Goal: Task Accomplishment & Management: Use online tool/utility

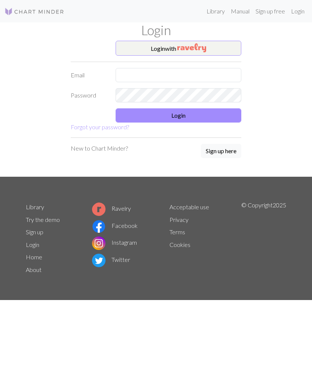
click at [184, 74] on input "text" at bounding box center [178, 75] width 126 height 14
type input "zezta13@gmail.com"
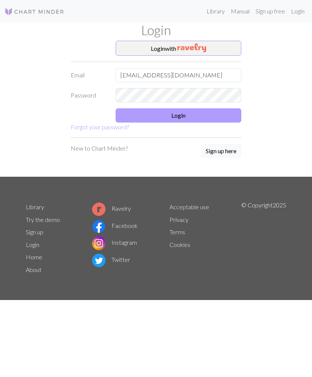
click at [219, 119] on button "Login" at bounding box center [178, 115] width 126 height 14
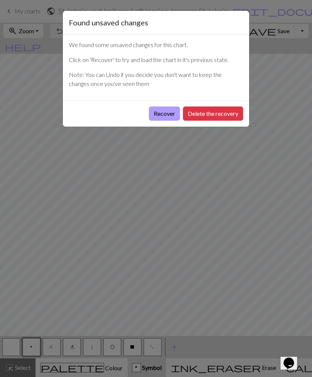
click at [163, 113] on button "Recover" at bounding box center [164, 114] width 31 height 14
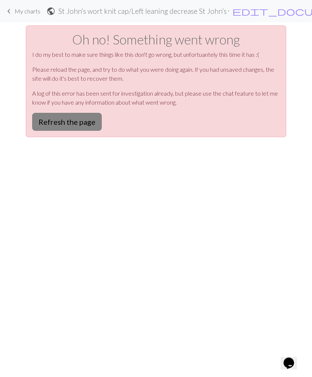
click at [87, 120] on button "Refresh the page" at bounding box center [67, 122] width 70 height 18
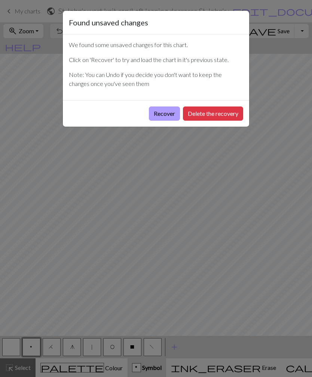
click at [163, 112] on button "Recover" at bounding box center [164, 114] width 31 height 14
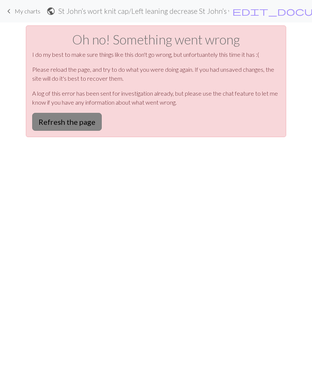
click at [85, 123] on button "Refresh the page" at bounding box center [67, 122] width 70 height 18
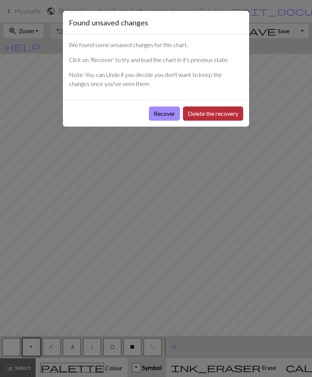
click at [225, 115] on button "Delete the recovery" at bounding box center [213, 114] width 60 height 14
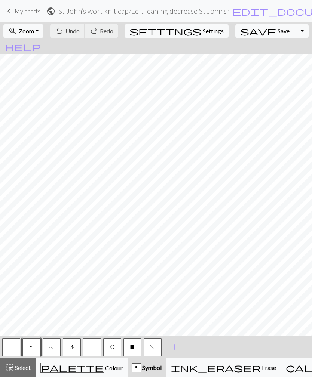
click at [18, 13] on span "My charts" at bounding box center [28, 10] width 26 height 7
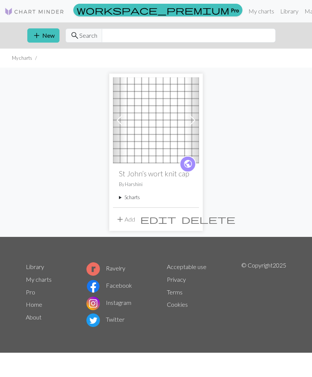
click at [132, 198] on summary "5 charts" at bounding box center [156, 197] width 74 height 7
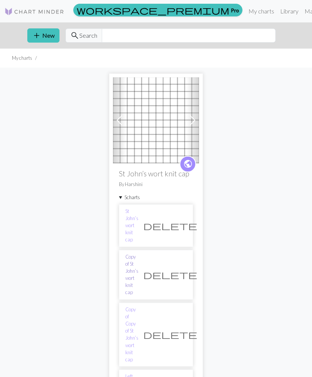
click at [138, 253] on link "Copy of St John’s wort knit cap" at bounding box center [131, 274] width 13 height 43
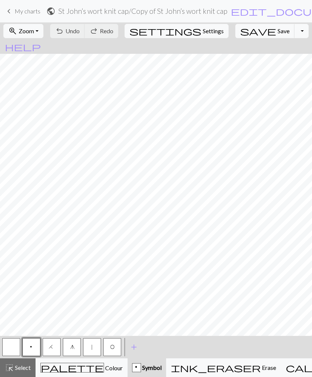
click at [26, 10] on span "My charts" at bounding box center [28, 10] width 26 height 7
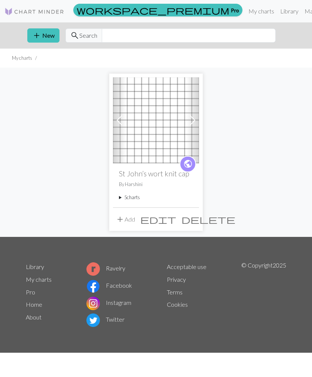
click at [129, 195] on summary "5 charts" at bounding box center [156, 197] width 74 height 7
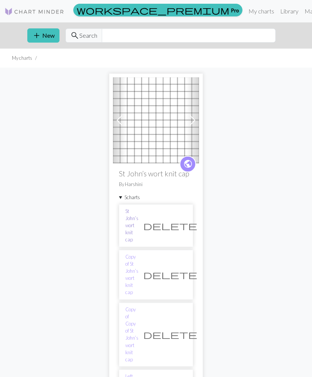
click at [138, 216] on link "St John’s wort knit cap" at bounding box center [131, 226] width 13 height 36
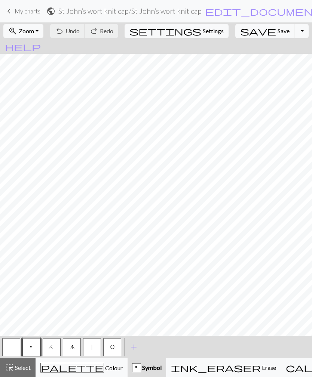
click at [22, 7] on span "My charts" at bounding box center [28, 10] width 26 height 7
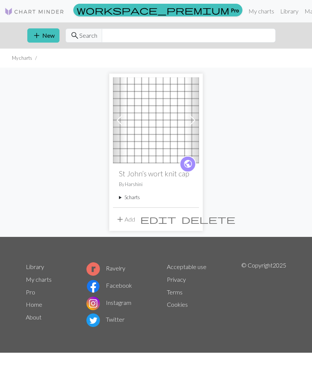
click at [139, 198] on summary "5 charts" at bounding box center [156, 197] width 74 height 7
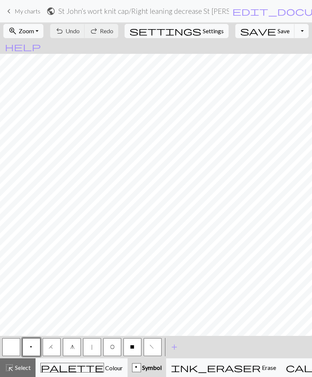
click at [29, 17] on link "keyboard_arrow_left My charts" at bounding box center [22, 11] width 36 height 13
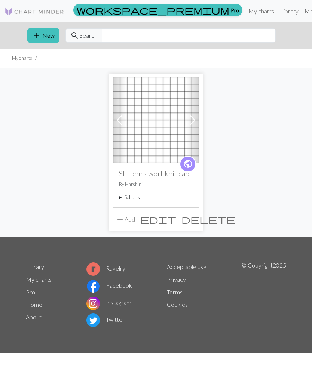
click at [133, 201] on summary "5 charts" at bounding box center [156, 197] width 74 height 7
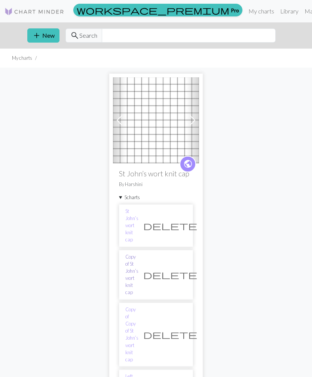
click at [138, 253] on link "Copy of St John’s wort knit cap" at bounding box center [131, 274] width 13 height 43
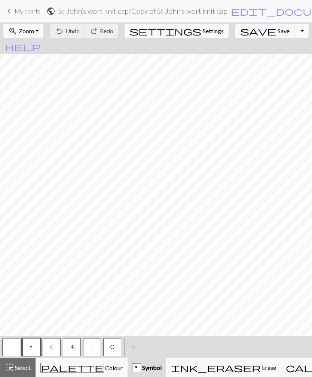
click at [55, 348] on button "H" at bounding box center [52, 347] width 18 height 18
click at [53, 350] on span "H" at bounding box center [52, 347] width 6 height 7
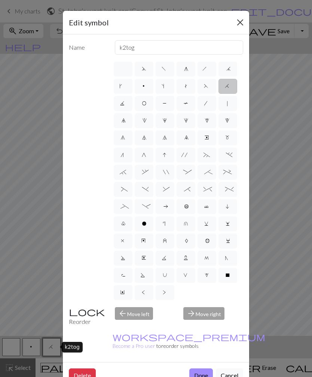
click at [240, 24] on button "Close" at bounding box center [240, 22] width 12 height 12
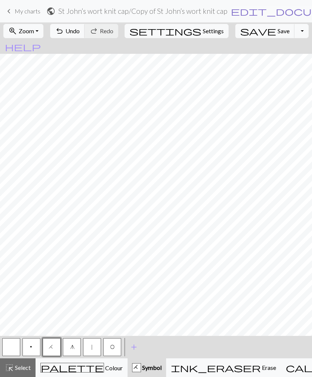
click at [231, 11] on span "edit_document" at bounding box center [289, 11] width 117 height 10
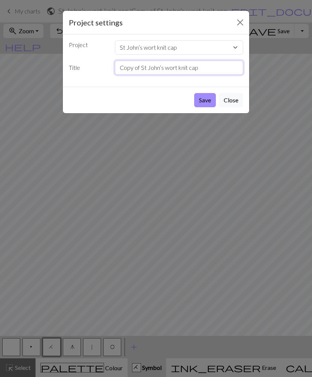
click at [172, 69] on input "Copy of St John’s wort knit cap" at bounding box center [179, 68] width 129 height 14
type input "Pk St John’s wort knit cap"
click at [205, 101] on button "Save" at bounding box center [205, 100] width 22 height 14
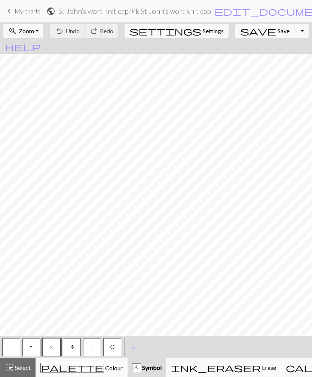
click at [27, 11] on span "My charts" at bounding box center [28, 10] width 26 height 7
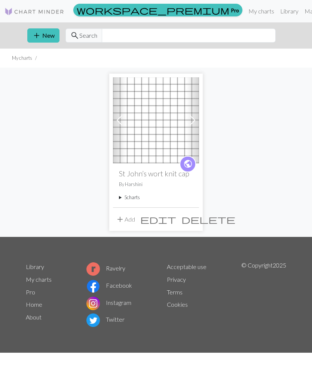
click at [136, 200] on summary "5 charts" at bounding box center [156, 197] width 74 height 7
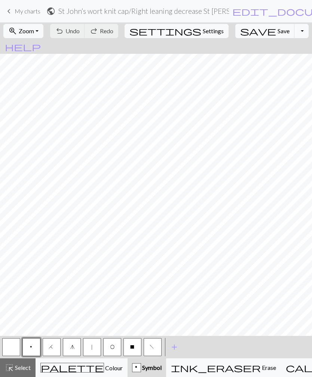
click at [35, 10] on span "My charts" at bounding box center [28, 10] width 26 height 7
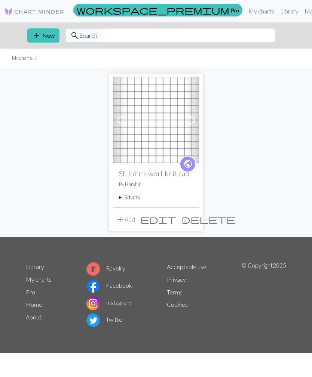
click at [136, 195] on summary "5 charts" at bounding box center [156, 197] width 74 height 7
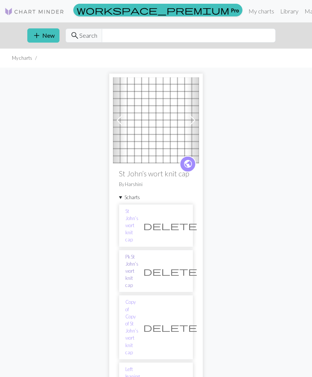
click at [138, 253] on link "Pk St John’s wort knit cap" at bounding box center [131, 271] width 13 height 36
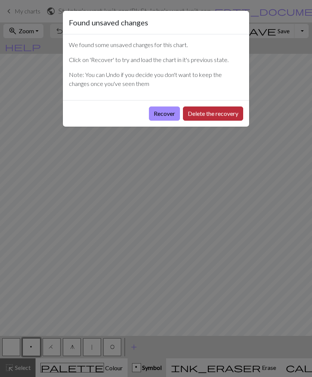
click at [199, 118] on button "Delete the recovery" at bounding box center [213, 114] width 60 height 14
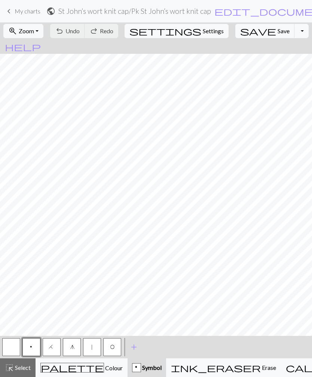
click at [15, 347] on button "button" at bounding box center [11, 347] width 18 height 18
click at [16, 349] on button "button" at bounding box center [11, 347] width 18 height 18
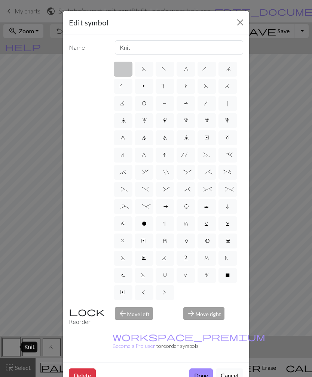
click at [233, 369] on button "Cancel" at bounding box center [229, 376] width 27 height 14
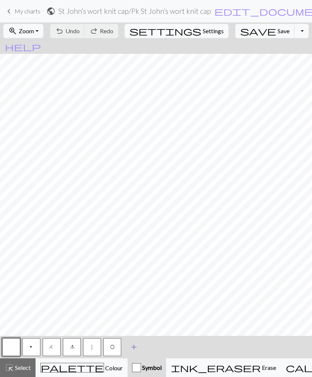
click at [137, 349] on span "add" at bounding box center [133, 347] width 9 height 10
click at [135, 346] on button "button" at bounding box center [132, 347] width 18 height 18
click at [132, 346] on button "button" at bounding box center [132, 347] width 18 height 18
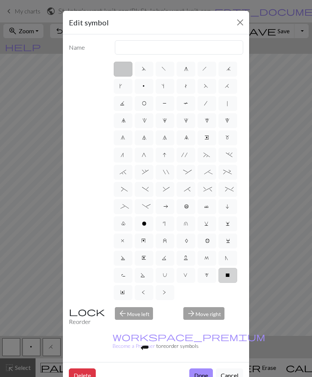
click at [229, 276] on span "X" at bounding box center [227, 275] width 5 height 7
click at [229, 275] on input "X" at bounding box center [227, 273] width 5 height 5
radio input "true"
type input "no stitch"
click at [203, 369] on button "Done" at bounding box center [201, 376] width 24 height 14
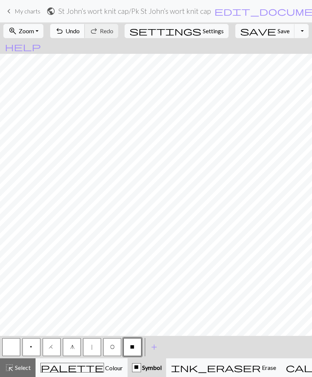
click at [80, 34] on span "Undo" at bounding box center [72, 30] width 14 height 7
click at [118, 37] on button "redo Redo Redo" at bounding box center [101, 31] width 34 height 14
click at [114, 347] on span "O" at bounding box center [112, 347] width 4 height 7
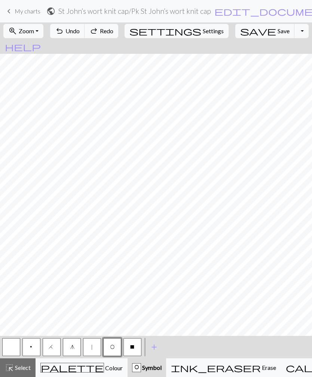
click at [113, 346] on span "O" at bounding box center [112, 347] width 4 height 7
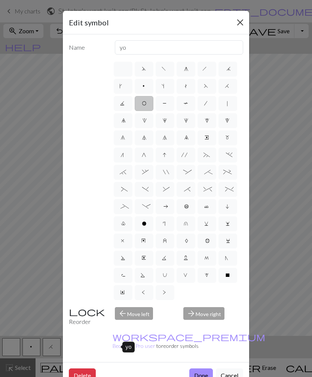
click at [238, 22] on button "Close" at bounding box center [240, 22] width 12 height 12
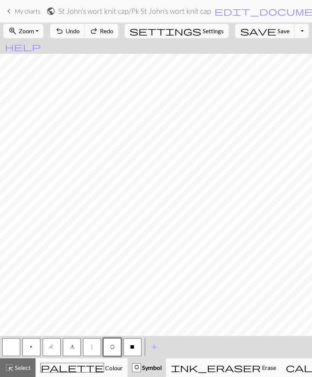
click at [13, 352] on button "button" at bounding box center [11, 347] width 18 height 18
click at [53, 344] on button "H" at bounding box center [52, 347] width 18 height 18
click at [85, 36] on button "undo Undo Undo" at bounding box center [67, 31] width 35 height 14
click at [75, 349] on button "g" at bounding box center [72, 347] width 18 height 18
click at [73, 348] on span "g" at bounding box center [71, 347] width 3 height 7
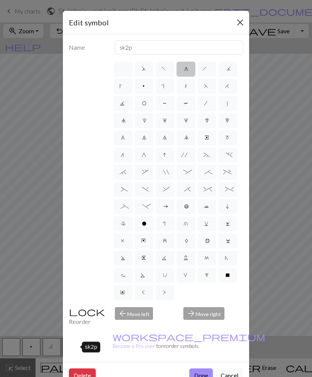
click at [238, 26] on button "Close" at bounding box center [240, 22] width 12 height 12
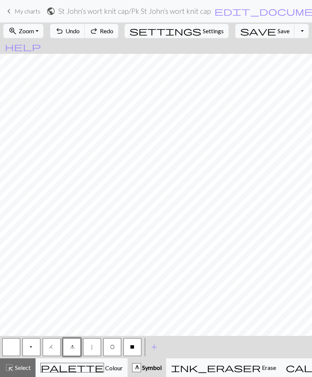
click at [237, 25] on button "save Save Save" at bounding box center [264, 31] width 59 height 14
click at [57, 346] on button "H" at bounding box center [52, 347] width 18 height 18
click at [135, 346] on button "X" at bounding box center [132, 347] width 18 height 18
click at [55, 349] on button "H" at bounding box center [52, 347] width 18 height 18
click at [133, 345] on span "X" at bounding box center [132, 347] width 5 height 7
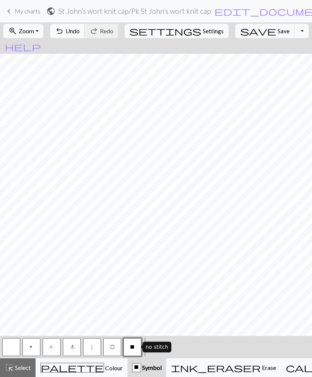
click at [27, 14] on span "My charts" at bounding box center [28, 10] width 26 height 7
click at [254, 36] on button "save Save Save" at bounding box center [264, 31] width 59 height 14
click at [277, 33] on span "Save" at bounding box center [283, 30] width 12 height 7
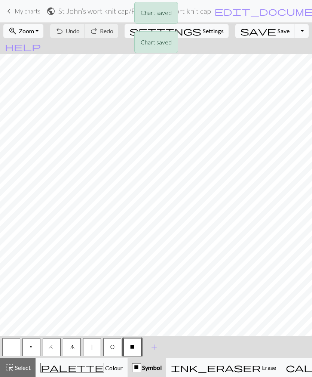
click at [257, 34] on div "Chart saved Chart saved" at bounding box center [156, 29] width 312 height 59
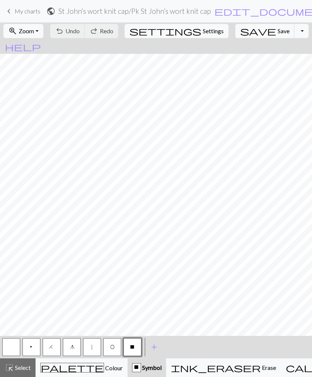
click at [28, 14] on span "My charts" at bounding box center [28, 10] width 26 height 7
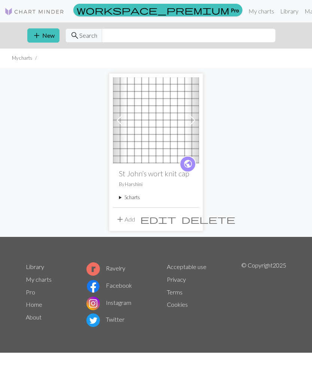
click at [133, 200] on summary "5 charts" at bounding box center [156, 197] width 74 height 7
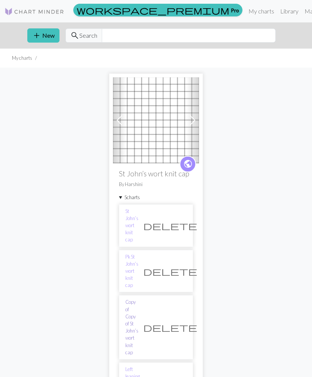
click at [138, 299] on link "Copy of Copy of St John’s wort knit cap" at bounding box center [131, 328] width 13 height 58
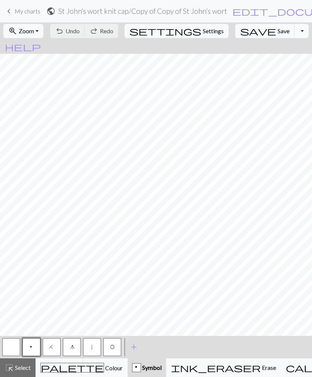
click at [294, 33] on button "Toggle Dropdown" at bounding box center [301, 31] width 14 height 14
click at [267, 50] on button "file_copy Save a copy" at bounding box center [246, 47] width 123 height 12
click at [273, 13] on span "edit_document" at bounding box center [290, 11] width 117 height 10
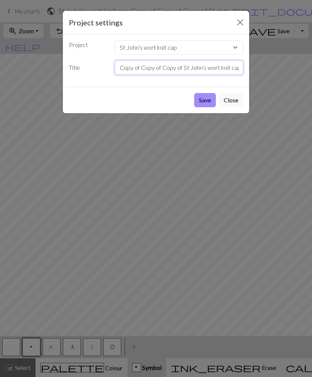
click at [182, 70] on input "Copy of Copy of Copy of St John’s wort knit cap" at bounding box center [179, 68] width 129 height 14
type input "Pk 2 St John’s wort knit cap"
click at [204, 100] on button "Save" at bounding box center [205, 100] width 22 height 14
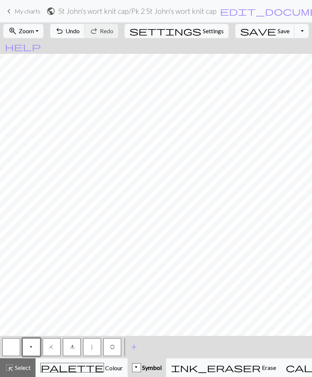
click at [33, 348] on span "p" at bounding box center [31, 347] width 4 height 7
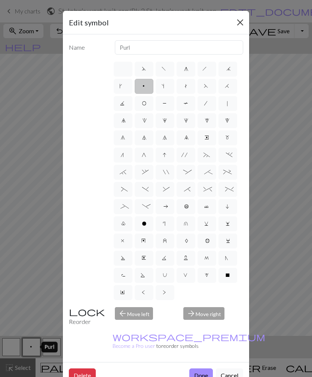
click at [237, 26] on button "Close" at bounding box center [240, 22] width 12 height 12
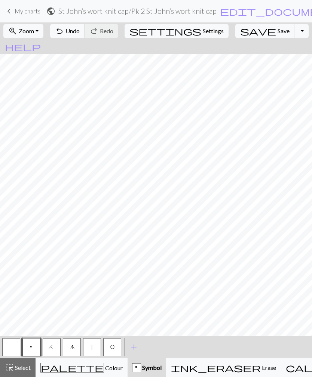
click at [54, 346] on button "H" at bounding box center [52, 347] width 18 height 18
click at [133, 345] on span "add" at bounding box center [133, 347] width 9 height 10
click at [137, 345] on button "button" at bounding box center [132, 347] width 18 height 18
click at [135, 345] on button "button" at bounding box center [132, 347] width 18 height 18
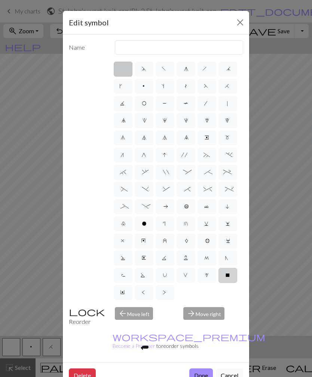
click at [226, 277] on span "X" at bounding box center [227, 275] width 5 height 7
click at [226, 275] on input "X" at bounding box center [227, 273] width 5 height 5
radio input "true"
type input "no stitch"
click at [204, 369] on button "Done" at bounding box center [201, 376] width 24 height 14
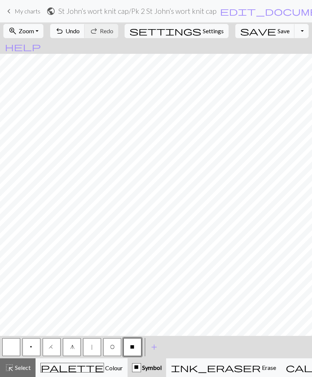
click at [55, 346] on button "H" at bounding box center [52, 347] width 18 height 18
click at [133, 347] on span "X" at bounding box center [132, 347] width 5 height 7
click at [53, 348] on span "H" at bounding box center [52, 347] width 6 height 7
click at [137, 343] on button "X" at bounding box center [132, 347] width 18 height 18
click at [57, 347] on button "H" at bounding box center [52, 347] width 18 height 18
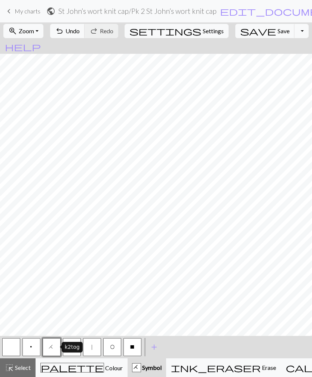
click at [135, 345] on span "X" at bounding box center [132, 347] width 5 height 7
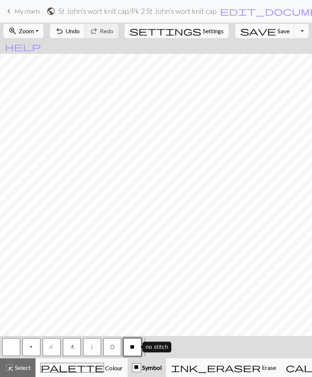
click at [56, 346] on button "H" at bounding box center [52, 347] width 18 height 18
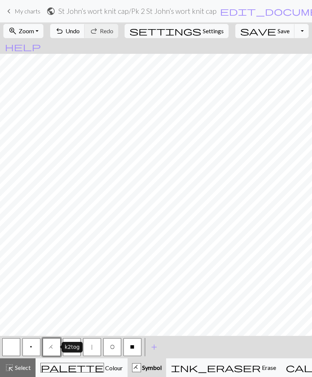
click at [138, 348] on button "X" at bounding box center [132, 347] width 18 height 18
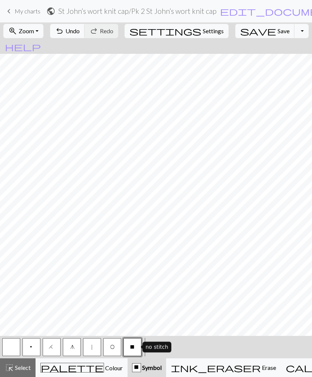
click at [56, 349] on button "H" at bounding box center [52, 347] width 18 height 18
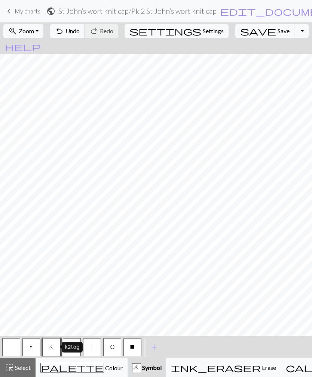
click at [135, 345] on span "X" at bounding box center [132, 347] width 5 height 7
